Goal: Information Seeking & Learning: Find specific fact

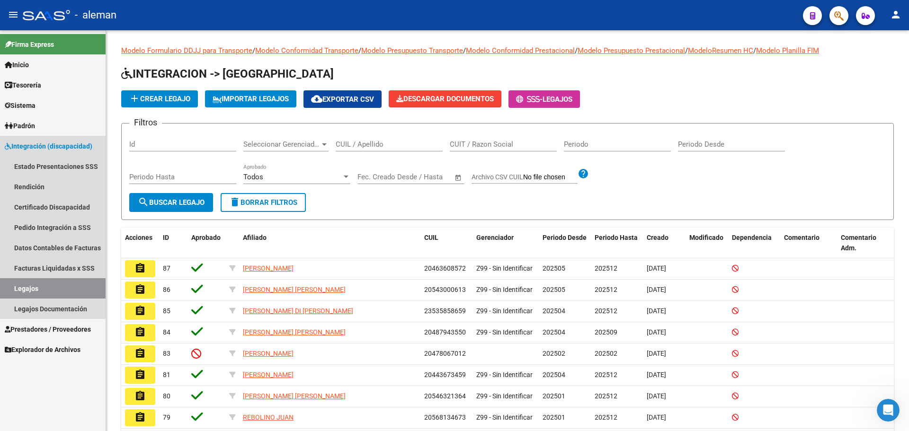
click at [38, 287] on link "Legajos" at bounding box center [53, 288] width 106 height 20
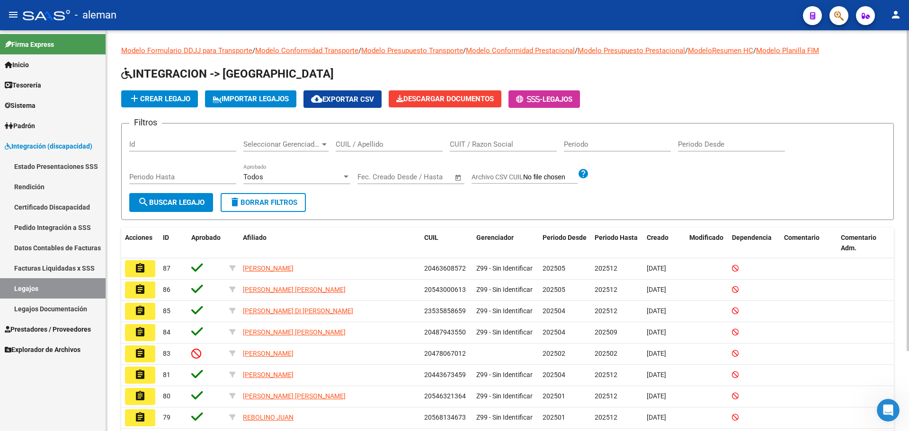
scroll to position [63, 0]
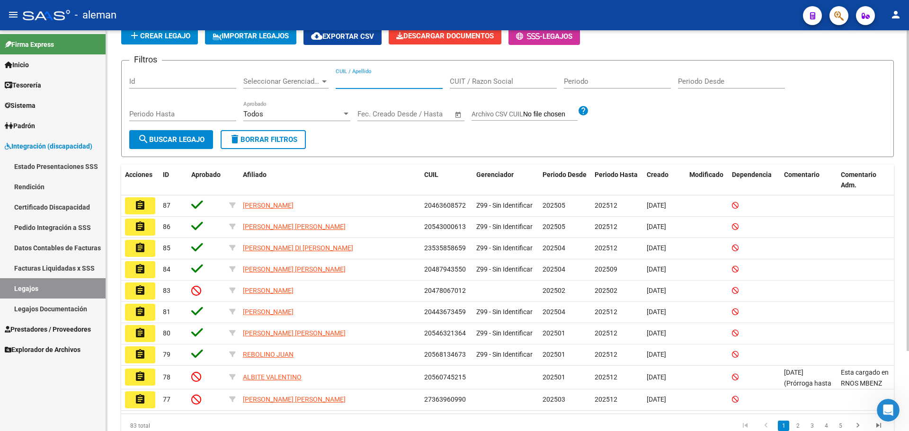
click at [366, 80] on input "CUIL / Apellido" at bounding box center [389, 81] width 107 height 9
type input "g"
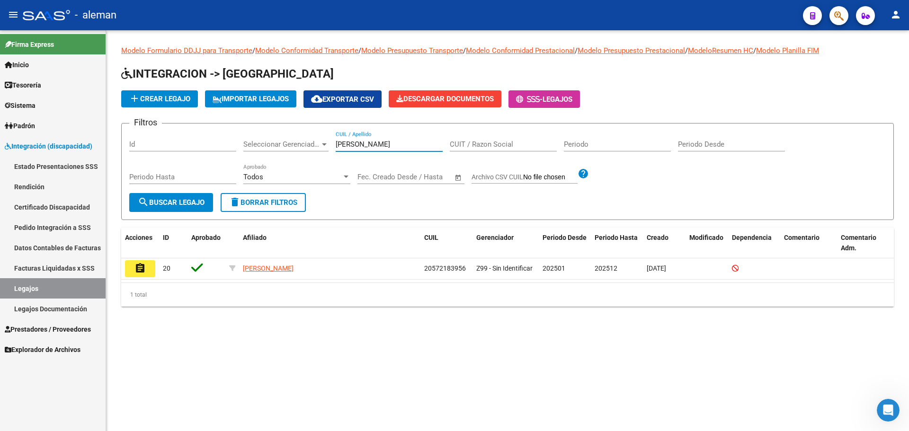
scroll to position [0, 0]
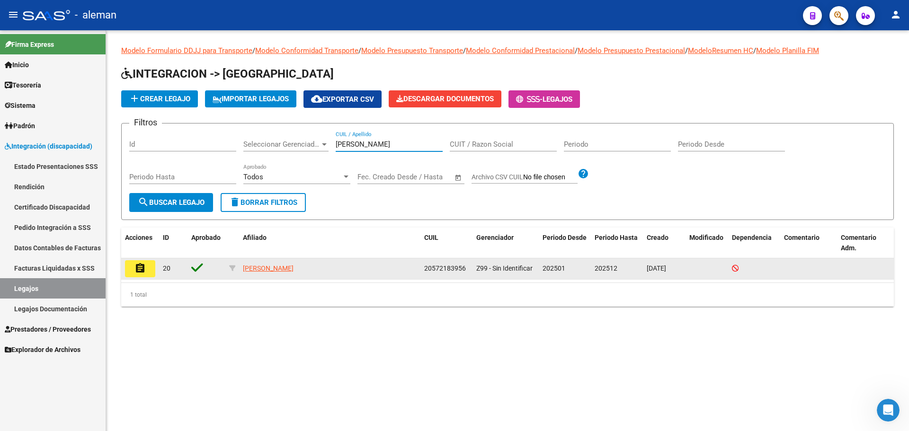
type input "[PERSON_NAME]"
click at [131, 273] on button "assignment" at bounding box center [140, 268] width 30 height 17
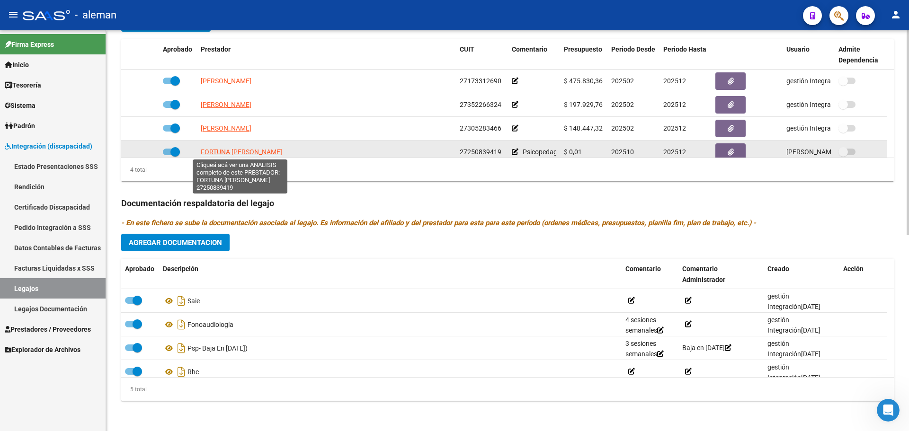
click at [238, 150] on span "FORTUNA [PERSON_NAME]" at bounding box center [241, 152] width 81 height 8
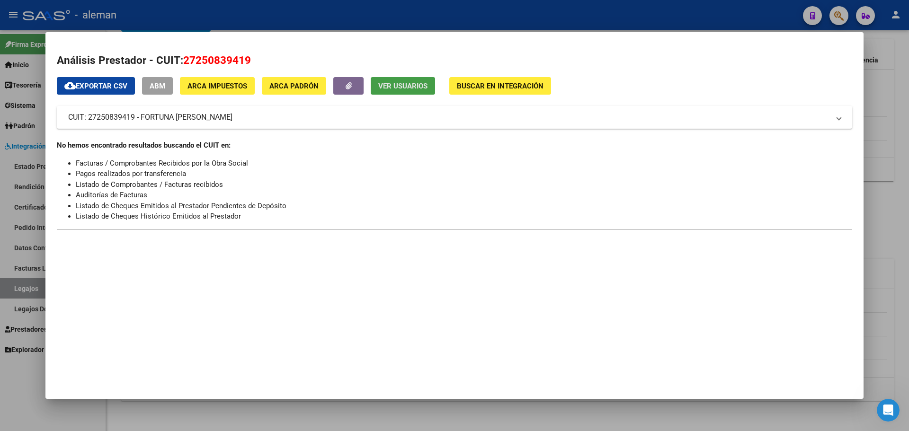
click at [409, 85] on span "Ver Usuarios" at bounding box center [402, 86] width 49 height 9
click at [30, 251] on div at bounding box center [454, 215] width 909 height 431
